Goal: Task Accomplishment & Management: Use online tool/utility

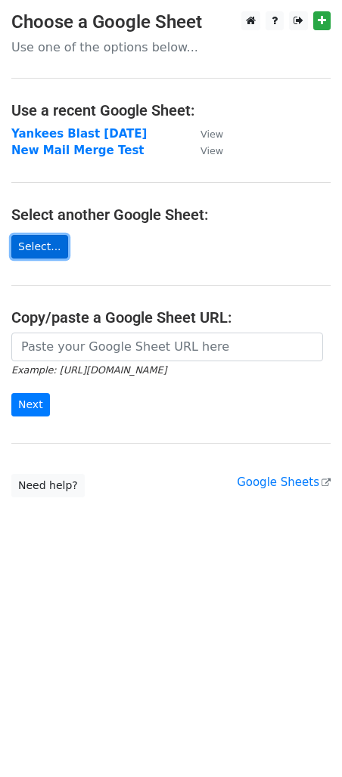
click at [40, 250] on link "Select..." at bounding box center [39, 246] width 57 height 23
click at [38, 243] on link "Select..." at bounding box center [39, 246] width 57 height 23
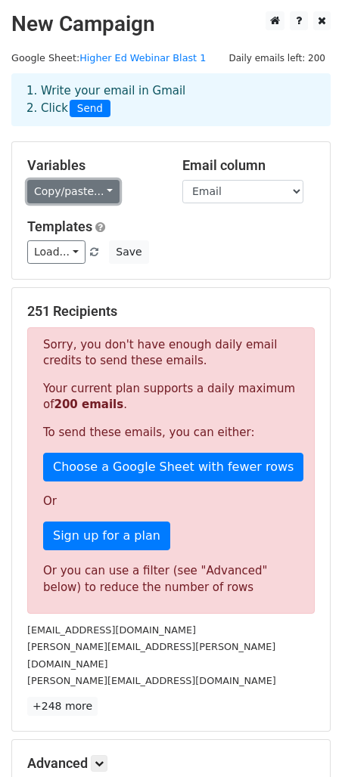
click at [88, 189] on link "Copy/paste..." at bounding box center [73, 191] width 92 height 23
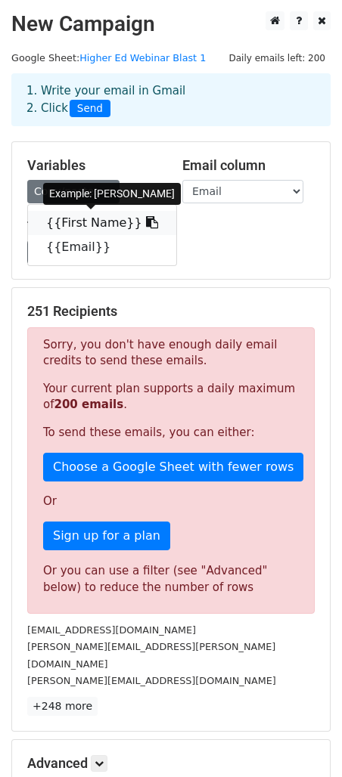
click at [85, 217] on link "{{First Name}}" at bounding box center [102, 223] width 148 height 24
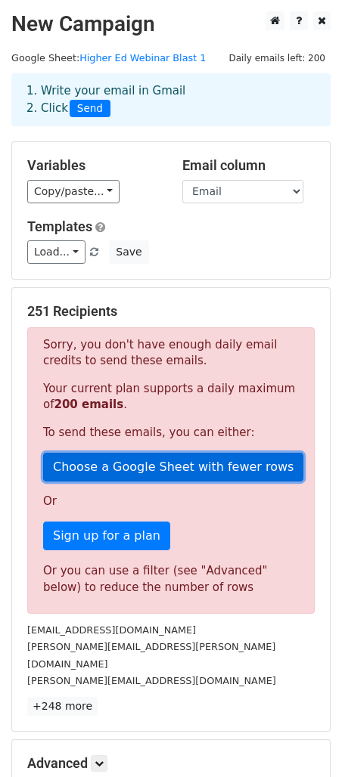
click at [127, 459] on link "Choose a Google Sheet with fewer rows" at bounding box center [173, 467] width 260 height 29
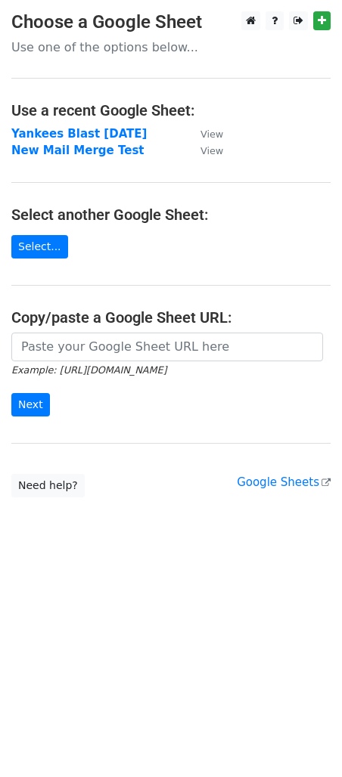
click at [60, 256] on main "Choose a Google Sheet Use one of the options below... Use a recent Google Sheet…" at bounding box center [171, 254] width 342 height 486
click at [44, 248] on link "Select..." at bounding box center [39, 246] width 57 height 23
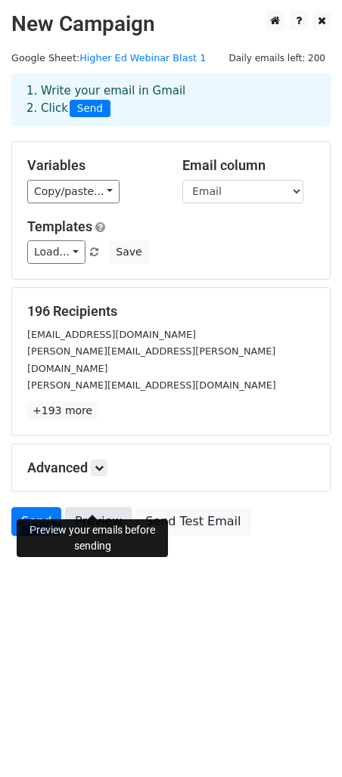
click at [99, 507] on link "Preview" at bounding box center [98, 521] width 66 height 29
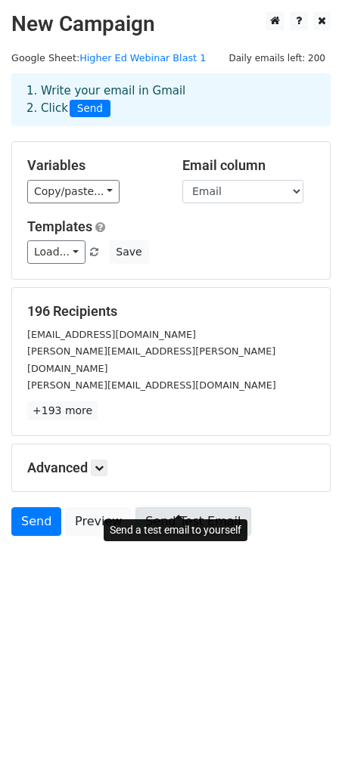
click at [166, 507] on link "Send Test Email" at bounding box center [192, 521] width 115 height 29
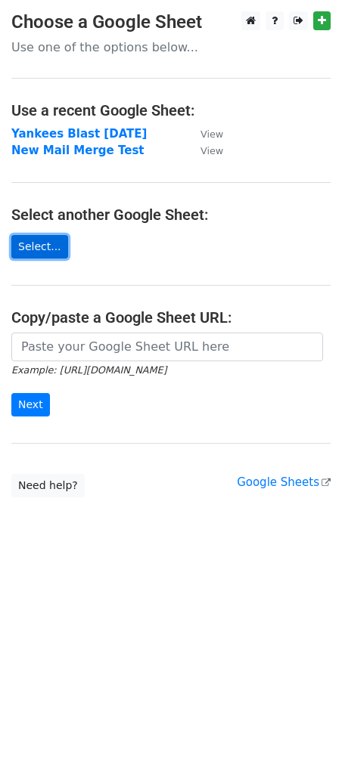
click at [44, 249] on link "Select..." at bounding box center [39, 246] width 57 height 23
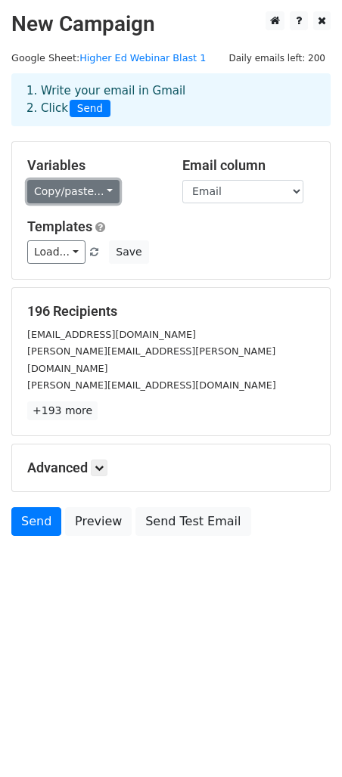
click at [72, 184] on link "Copy/paste..." at bounding box center [73, 191] width 92 height 23
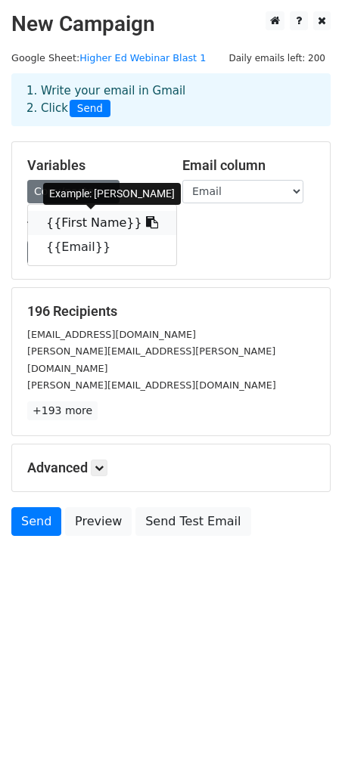
click at [71, 222] on link "{{First Name}}" at bounding box center [102, 223] width 148 height 24
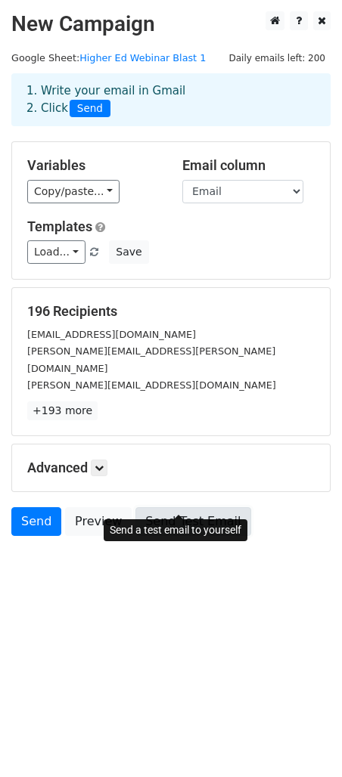
click at [173, 507] on link "Send Test Email" at bounding box center [192, 521] width 115 height 29
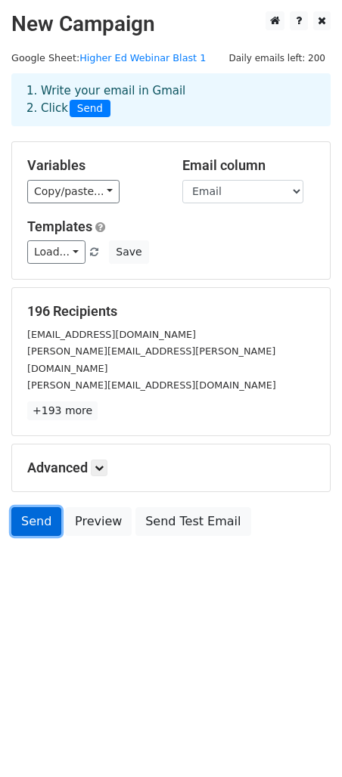
click at [42, 507] on link "Send" at bounding box center [36, 521] width 50 height 29
